Goal: Find specific page/section: Find specific page/section

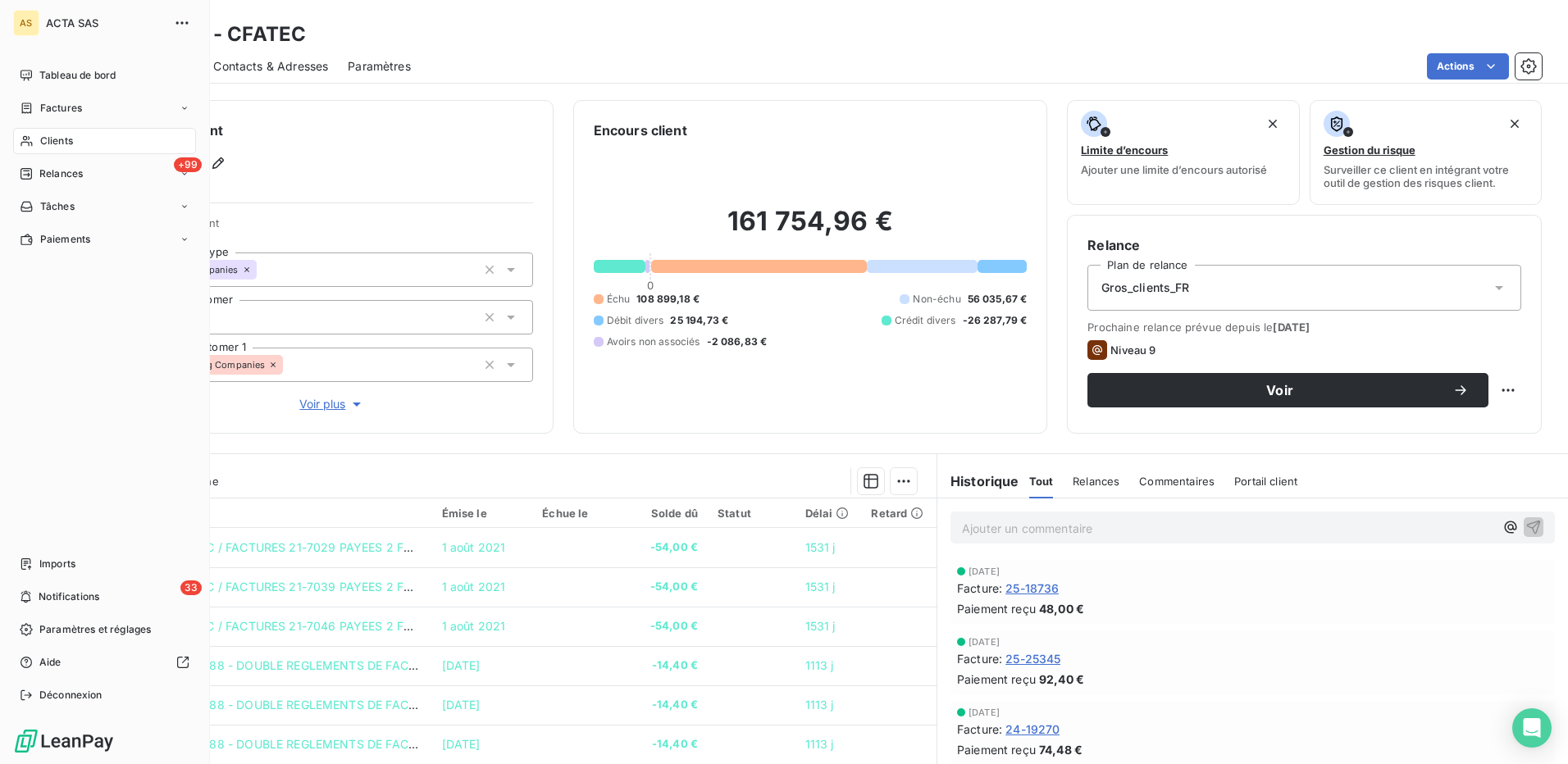
click at [51, 135] on span "Clients" at bounding box center [57, 141] width 33 height 15
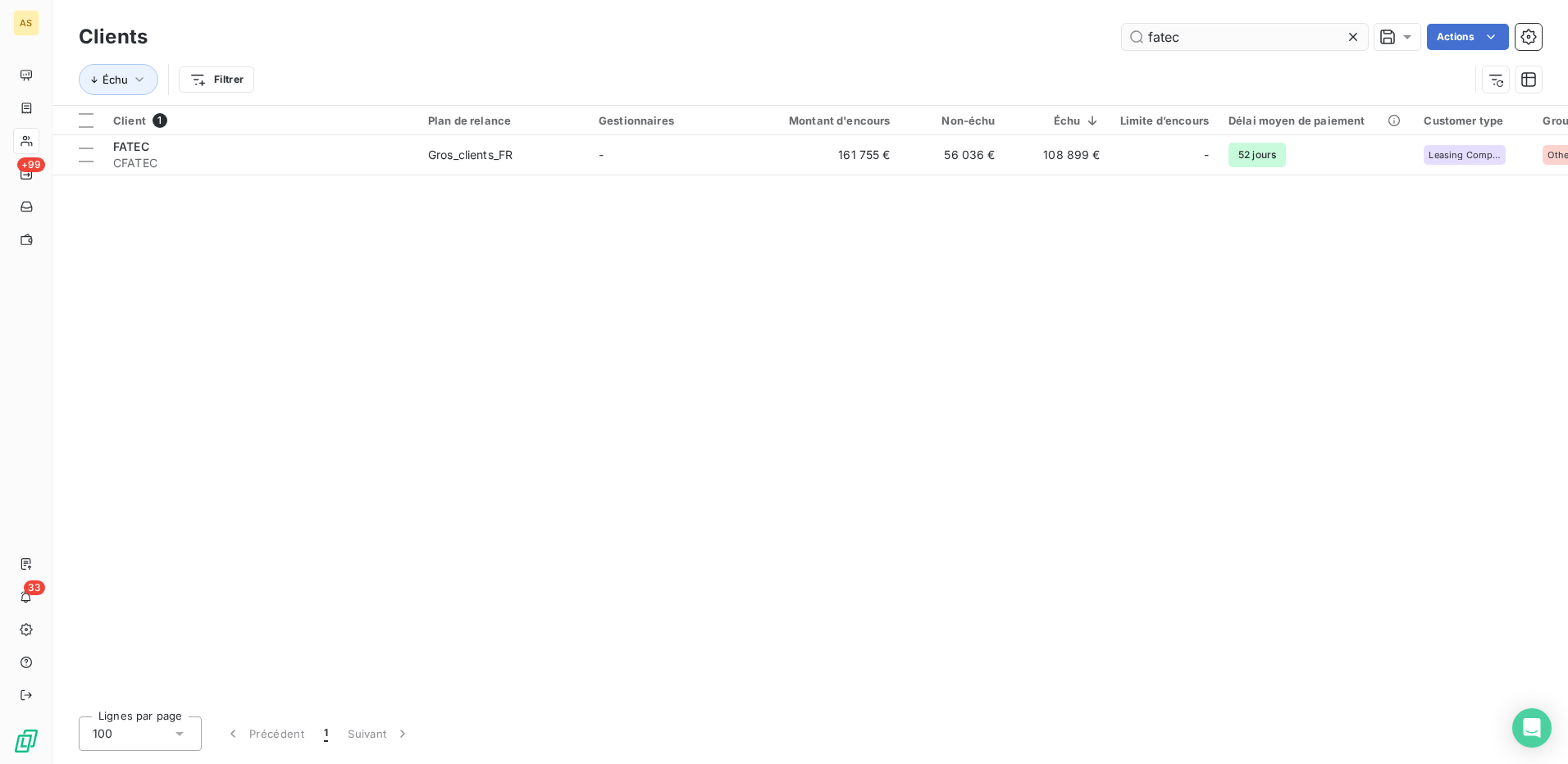
drag, startPoint x: 1177, startPoint y: 38, endPoint x: 1136, endPoint y: 36, distance: 41.0
click at [1137, 36] on input "fatec" at bounding box center [1244, 37] width 246 height 26
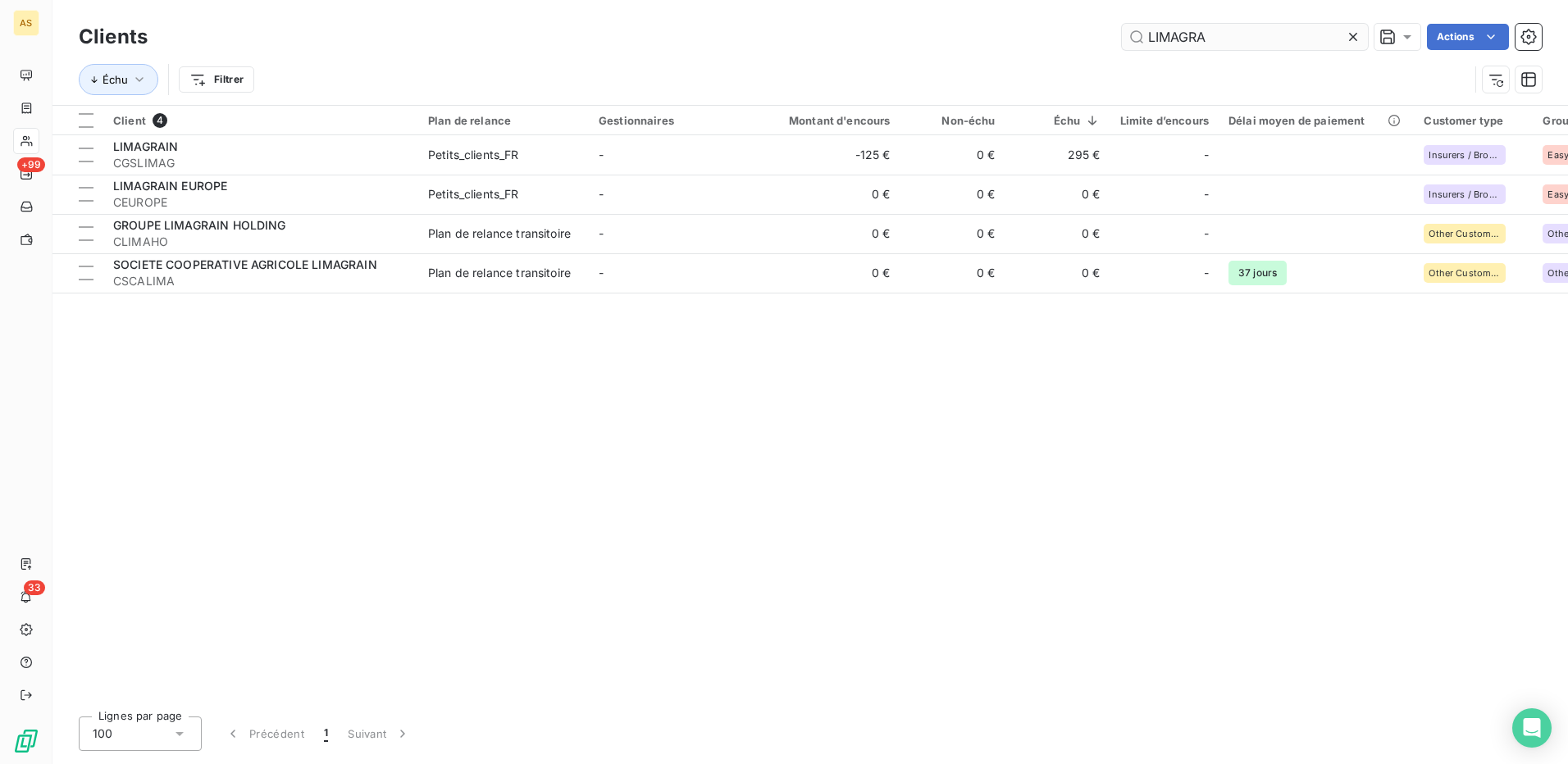
type input "LIMAGRA"
click at [1344, 37] on icon at bounding box center [1352, 36] width 16 height 16
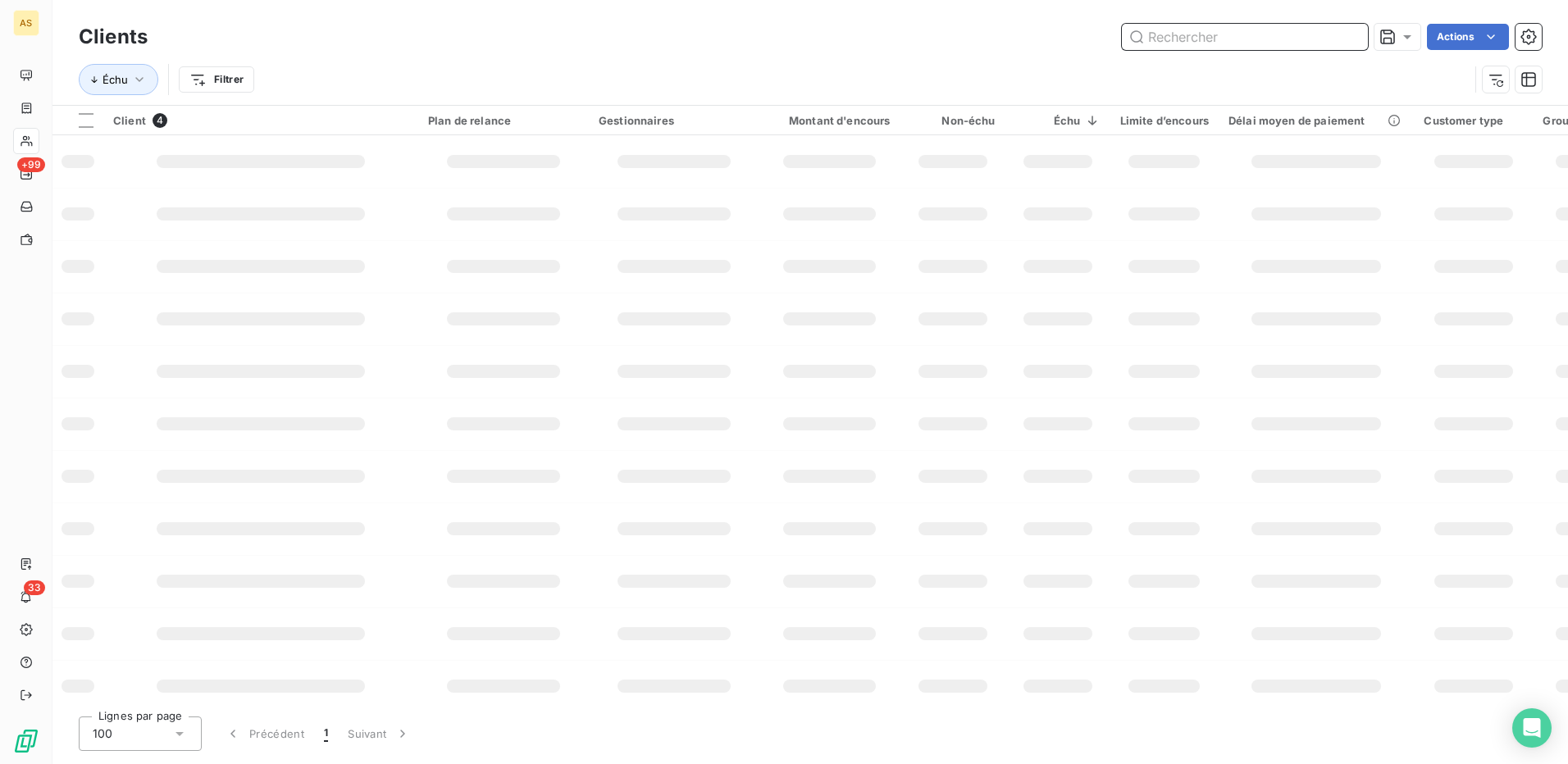
click at [1208, 39] on input "text" at bounding box center [1244, 37] width 246 height 26
type input "FATEC"
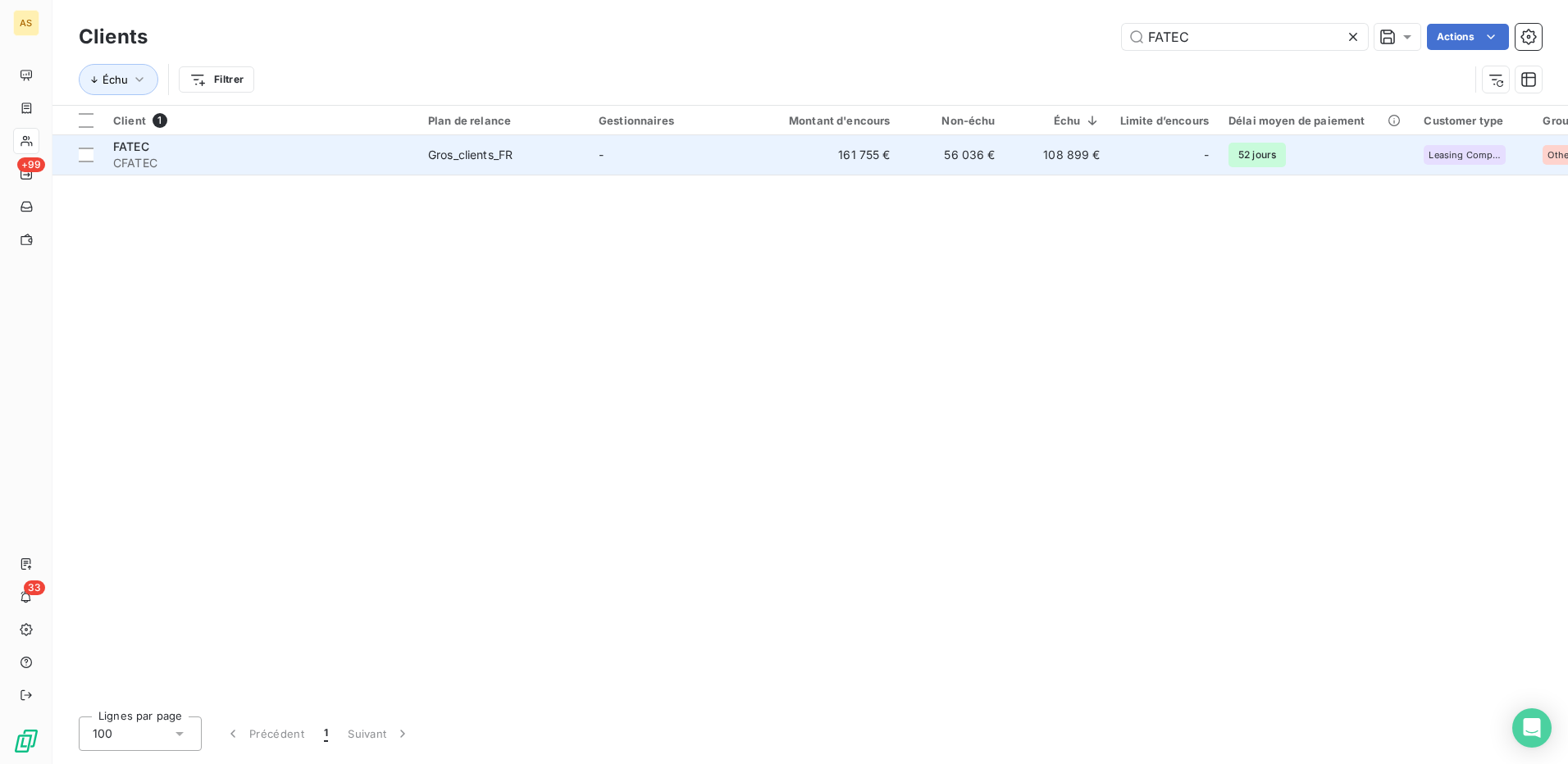
click at [494, 149] on div "Gros_clients_FR" at bounding box center [469, 154] width 84 height 16
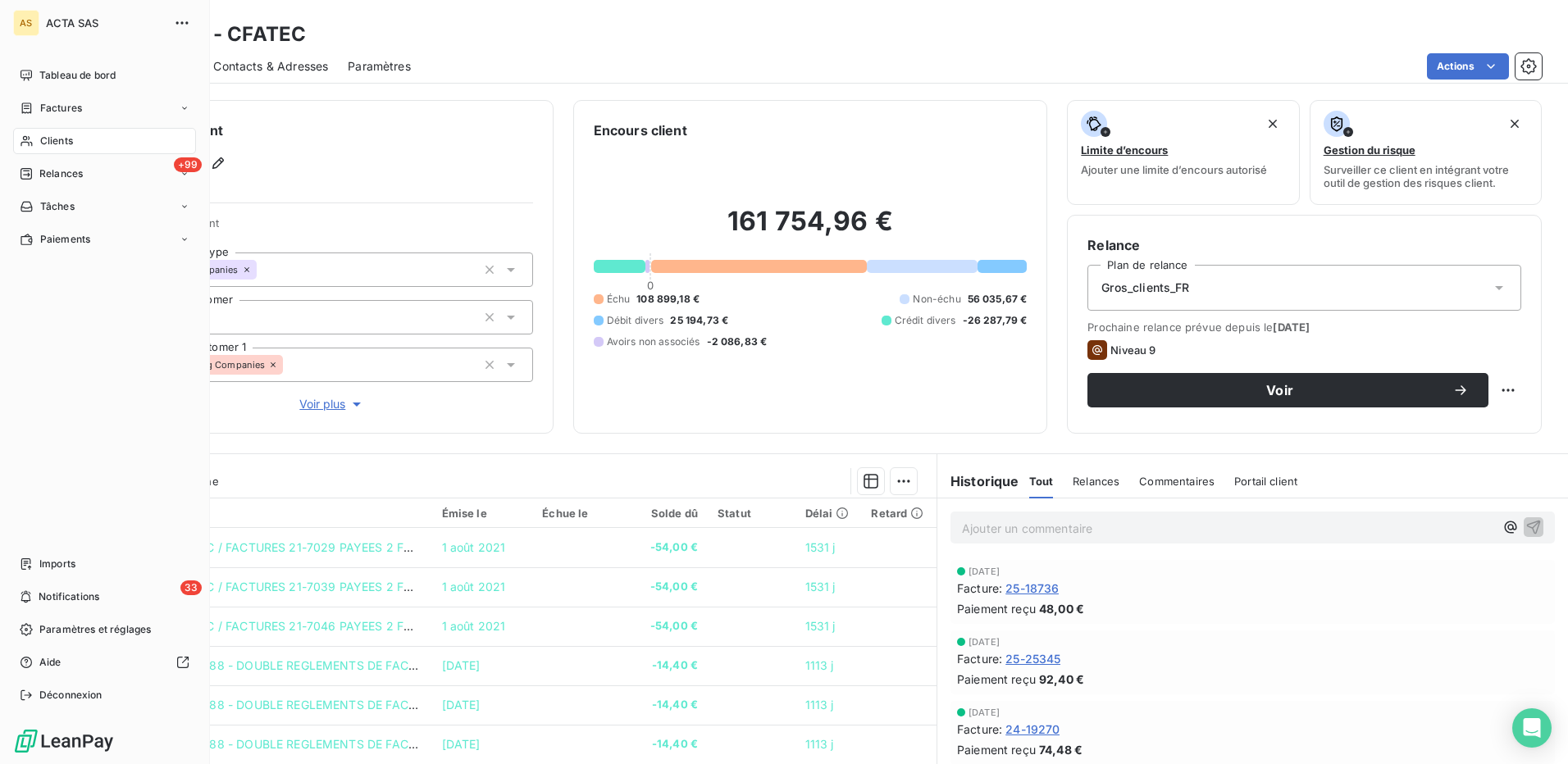
click at [50, 134] on span "Clients" at bounding box center [57, 141] width 33 height 15
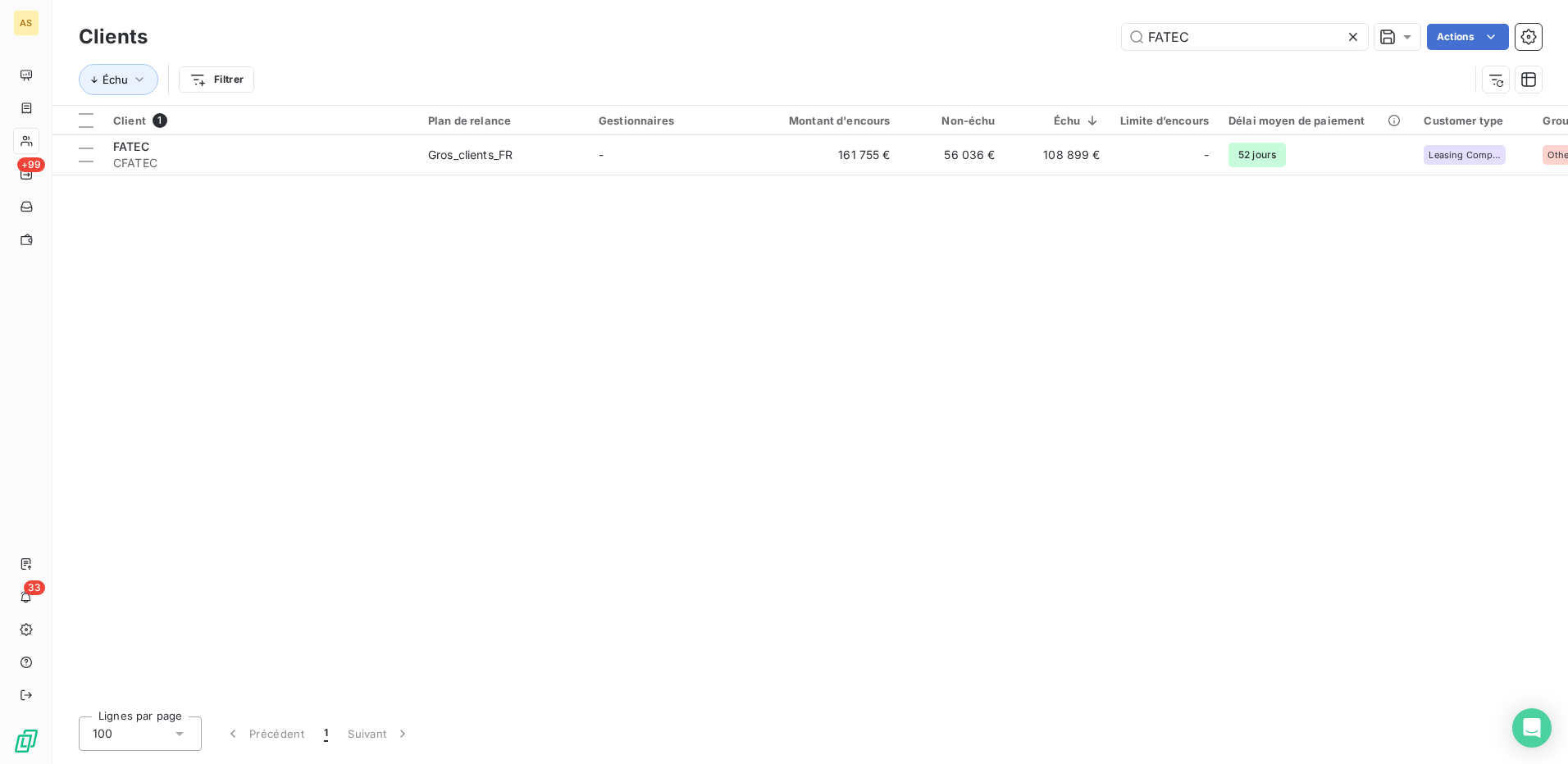
click at [1350, 36] on icon at bounding box center [1352, 36] width 16 height 16
